Goal: Task Accomplishment & Management: Manage account settings

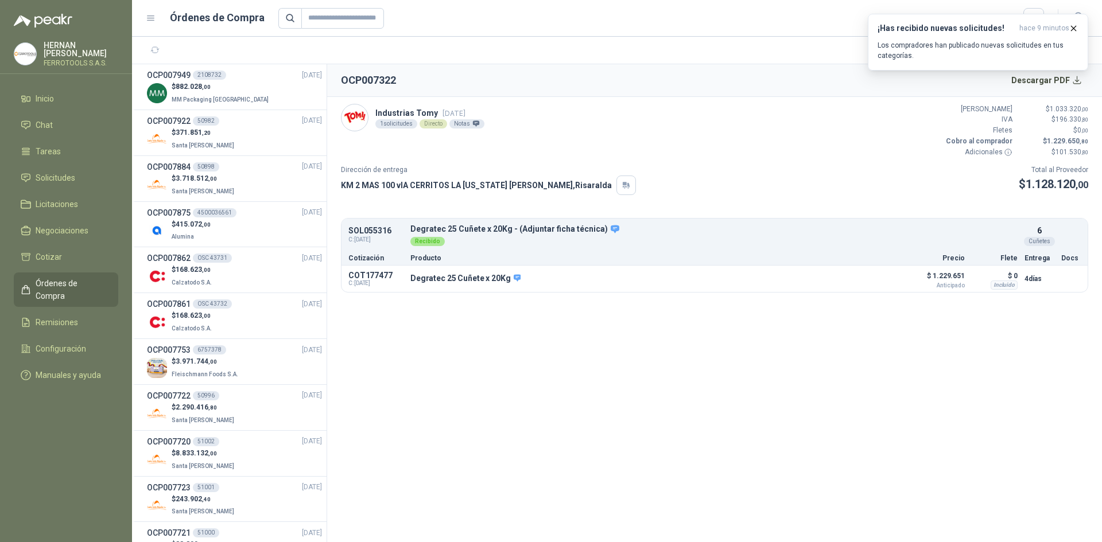
click at [77, 282] on span "Órdenes de Compra" at bounding box center [72, 289] width 72 height 25
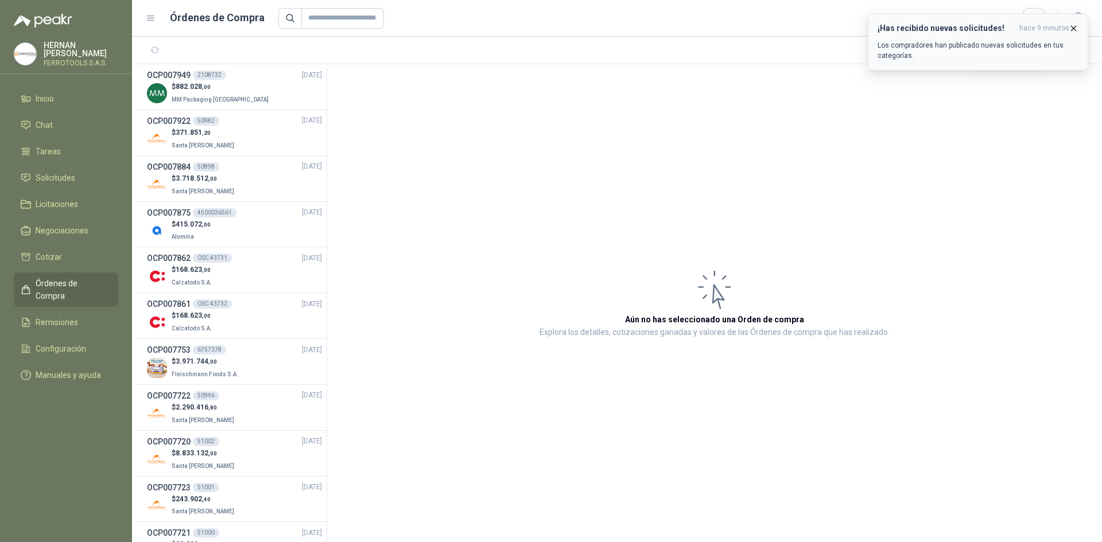
click at [1073, 28] on icon "button" at bounding box center [1074, 29] width 10 height 10
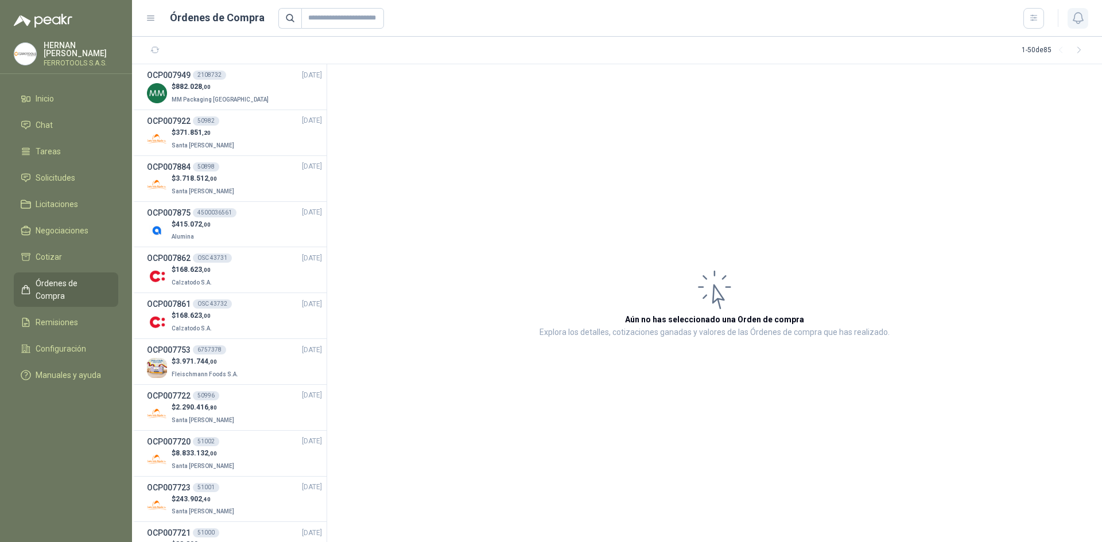
click at [1073, 22] on icon "button" at bounding box center [1078, 18] width 14 height 14
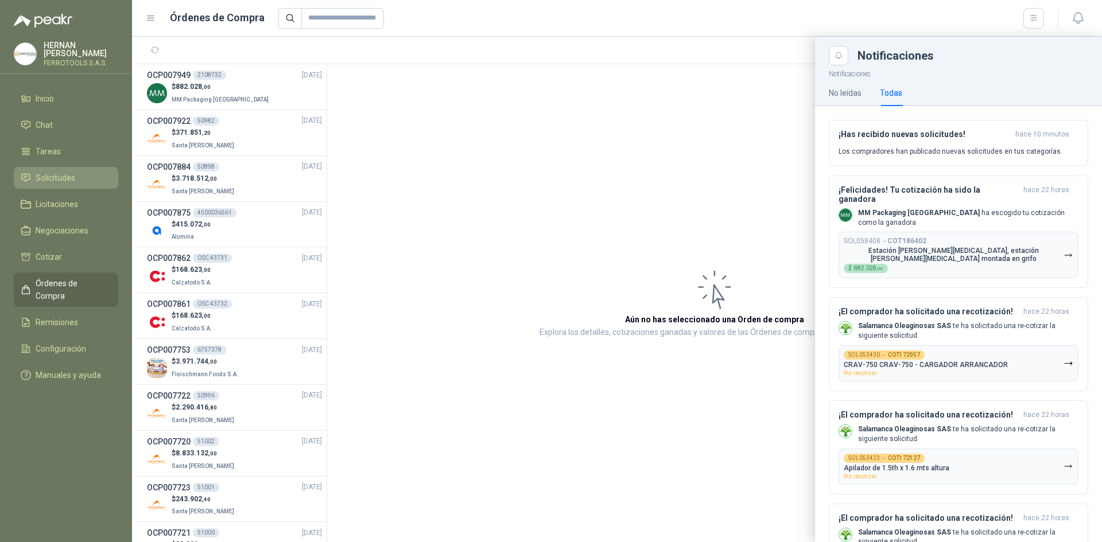
click at [90, 172] on li "Solicitudes" at bounding box center [66, 178] width 91 height 13
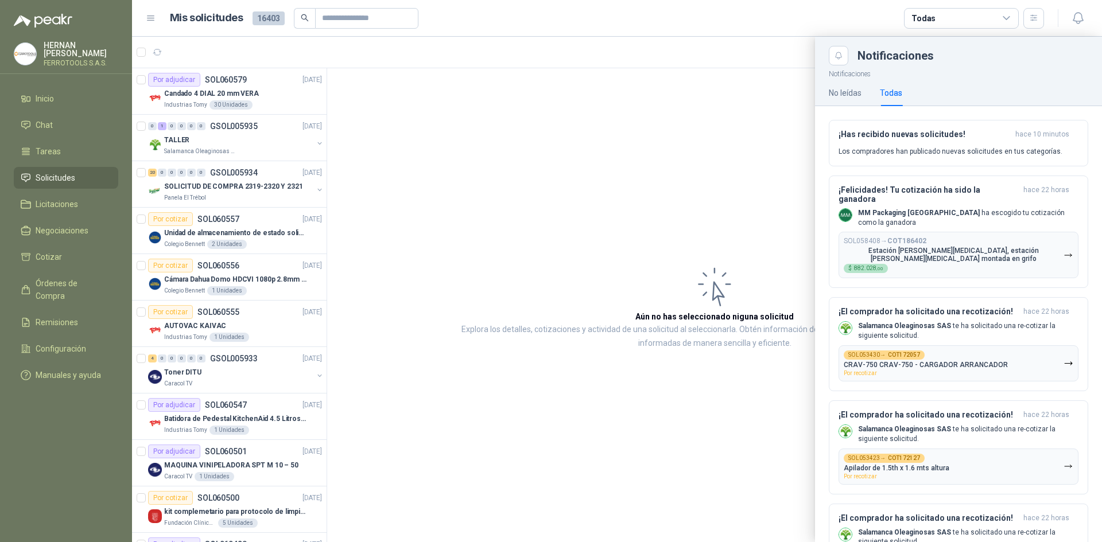
click at [278, 141] on div at bounding box center [617, 290] width 970 height 506
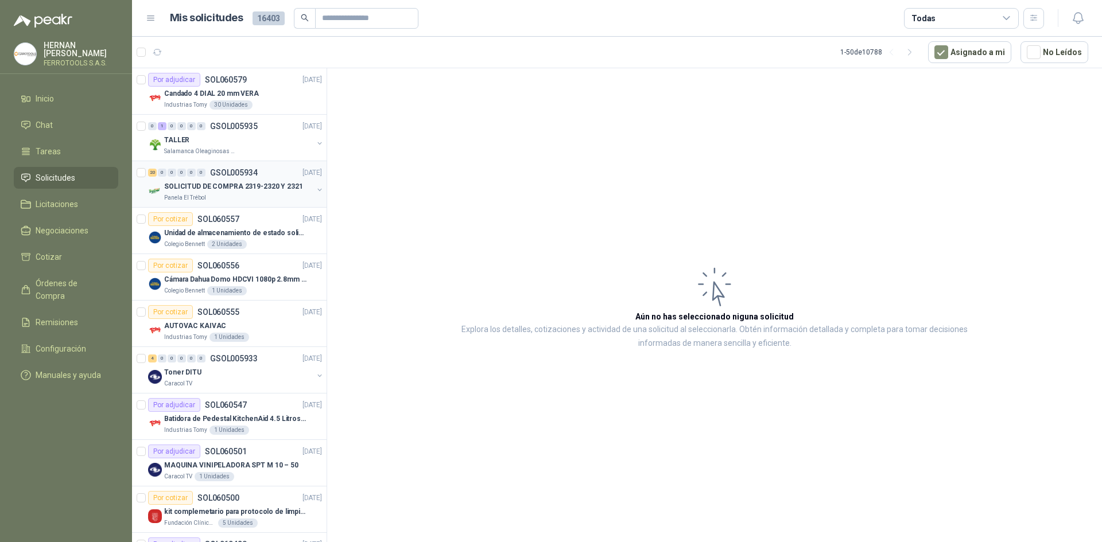
click at [237, 198] on div "Panela El Trébol" at bounding box center [238, 197] width 149 height 9
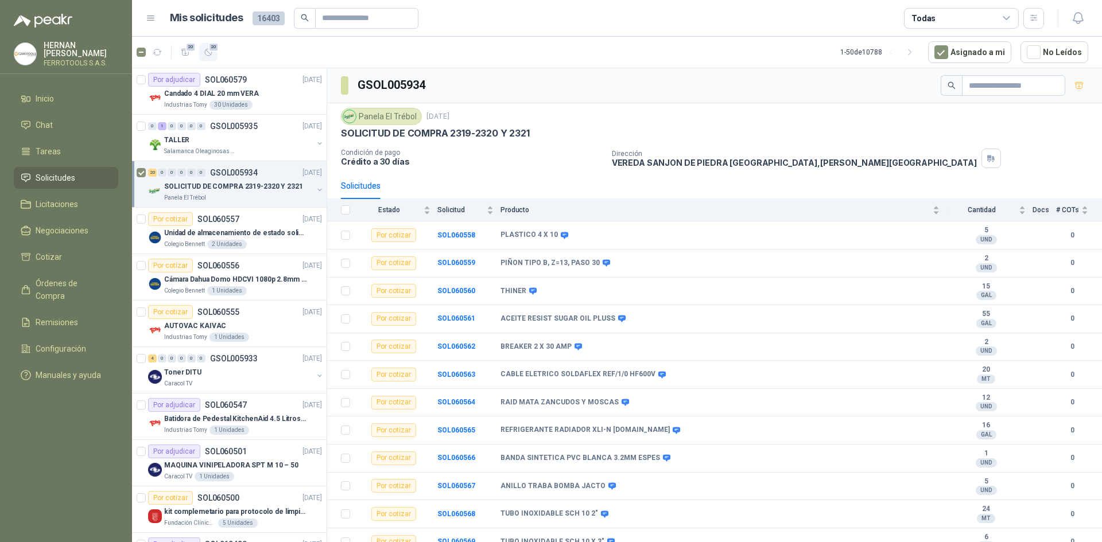
click at [209, 52] on icon "button" at bounding box center [209, 53] width 10 height 10
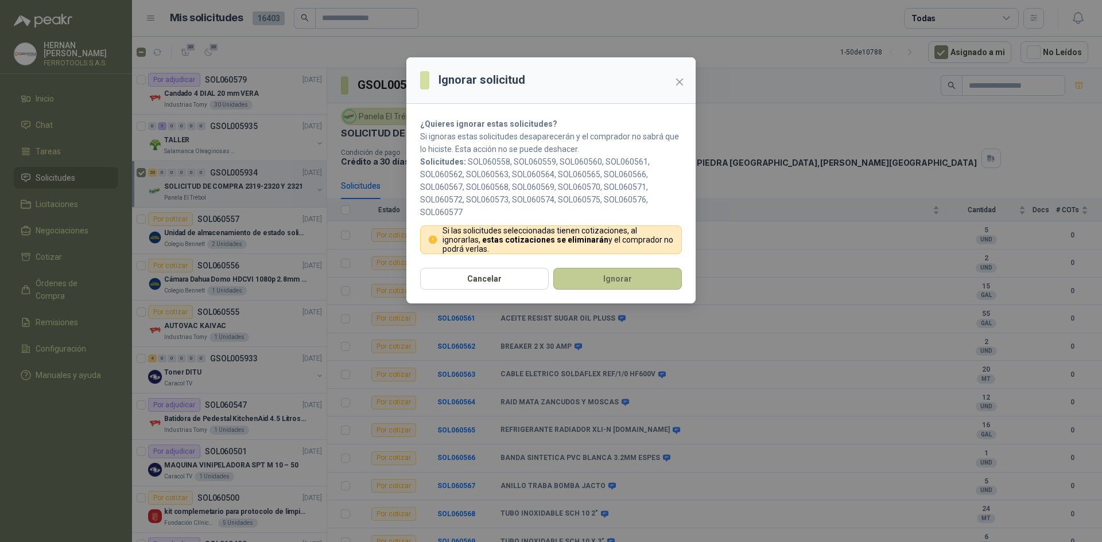
click at [582, 274] on button "Ignorar" at bounding box center [617, 279] width 129 height 22
